Goal: Navigation & Orientation: Find specific page/section

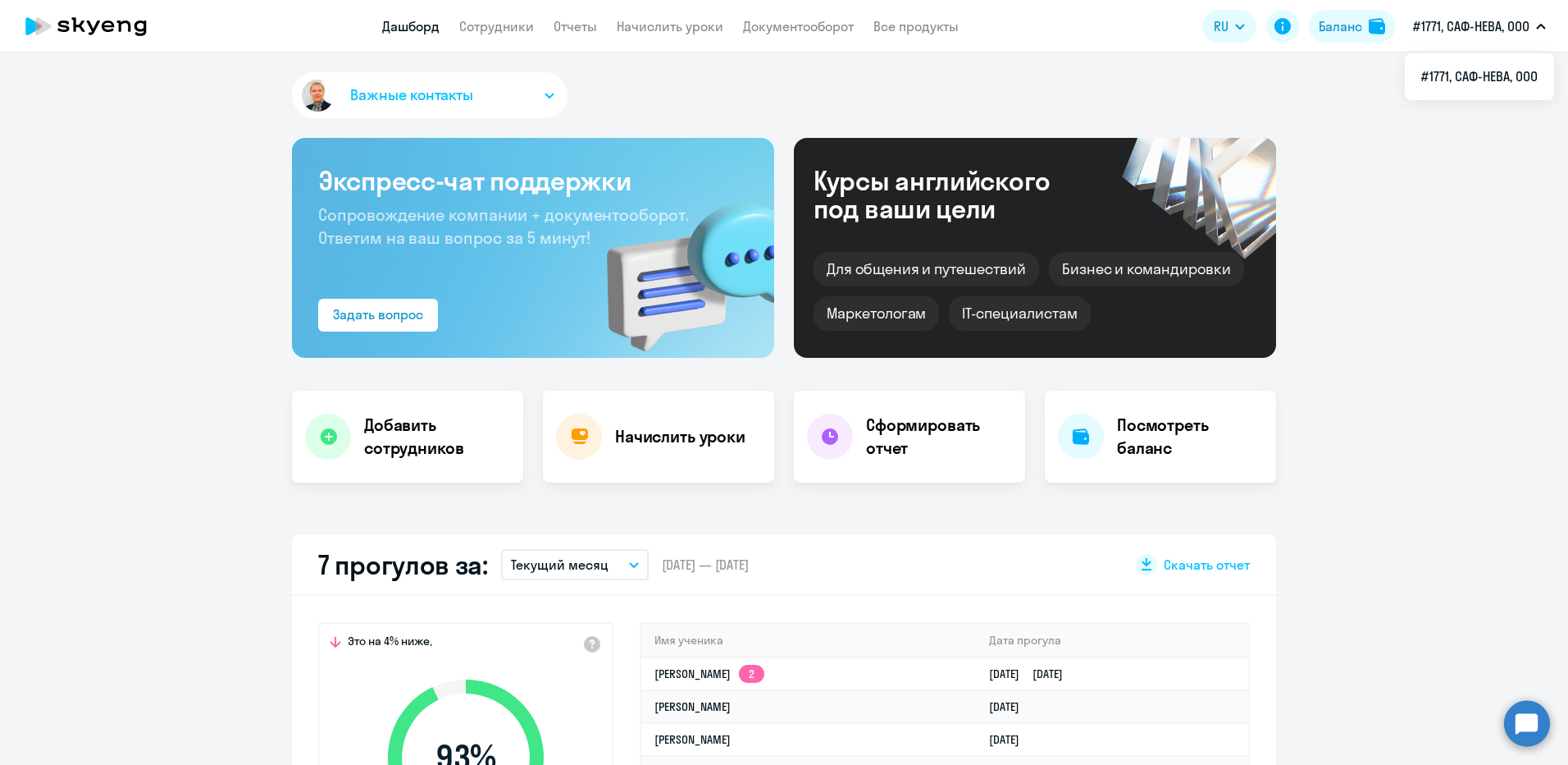
click at [1547, 25] on button "#1771, САФ-НЕВА, ООО" at bounding box center [1479, 26] width 149 height 40
click at [1533, 22] on button "#1771, САФ-НЕВА, ООО" at bounding box center [1479, 26] width 149 height 40
select select "30"
drag, startPoint x: 1512, startPoint y: 0, endPoint x: 1218, endPoint y: 17, distance: 294.5
click at [1138, 23] on app-header "Дашборд Сотрудники Отчеты Начислить уроки Документооборот Все продукты Дашборд …" at bounding box center [784, 26] width 1568 height 52
